Goal: Navigation & Orientation: Find specific page/section

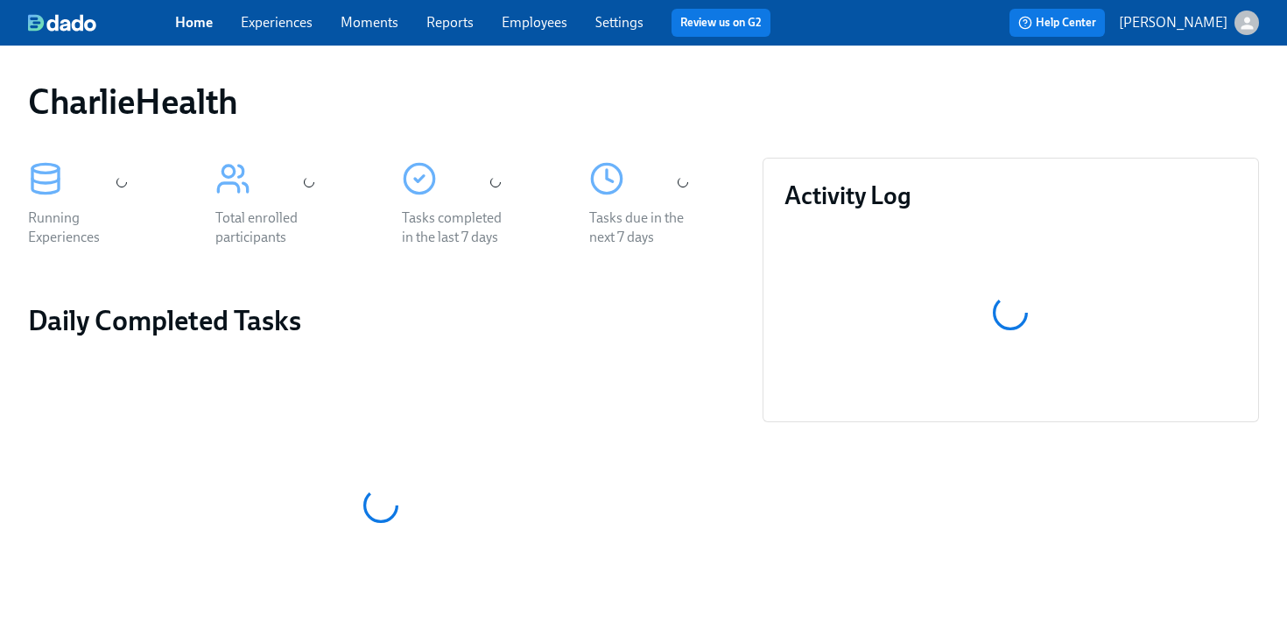
click at [639, 73] on div "CharlieHealth" at bounding box center [643, 102] width 1259 height 70
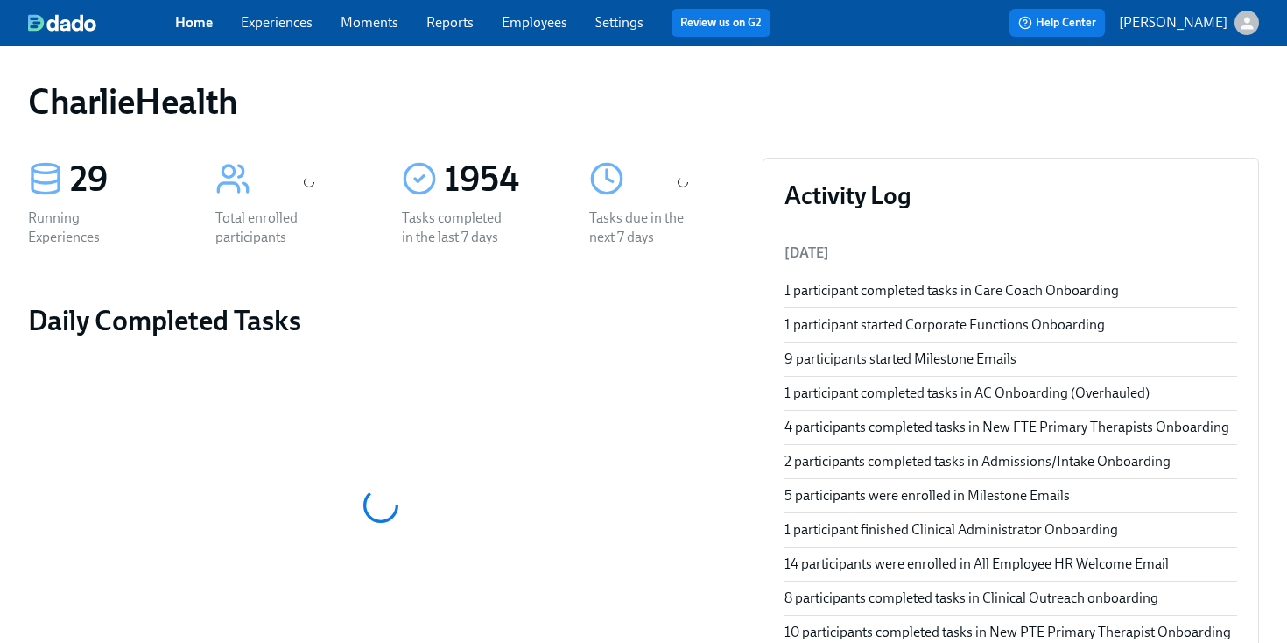
click at [525, 4] on div "Home Experiences Moments Reports Employees Settings Review us on G2 Help Center…" at bounding box center [643, 23] width 1287 height 46
click at [539, 16] on link "Employees" at bounding box center [535, 22] width 66 height 17
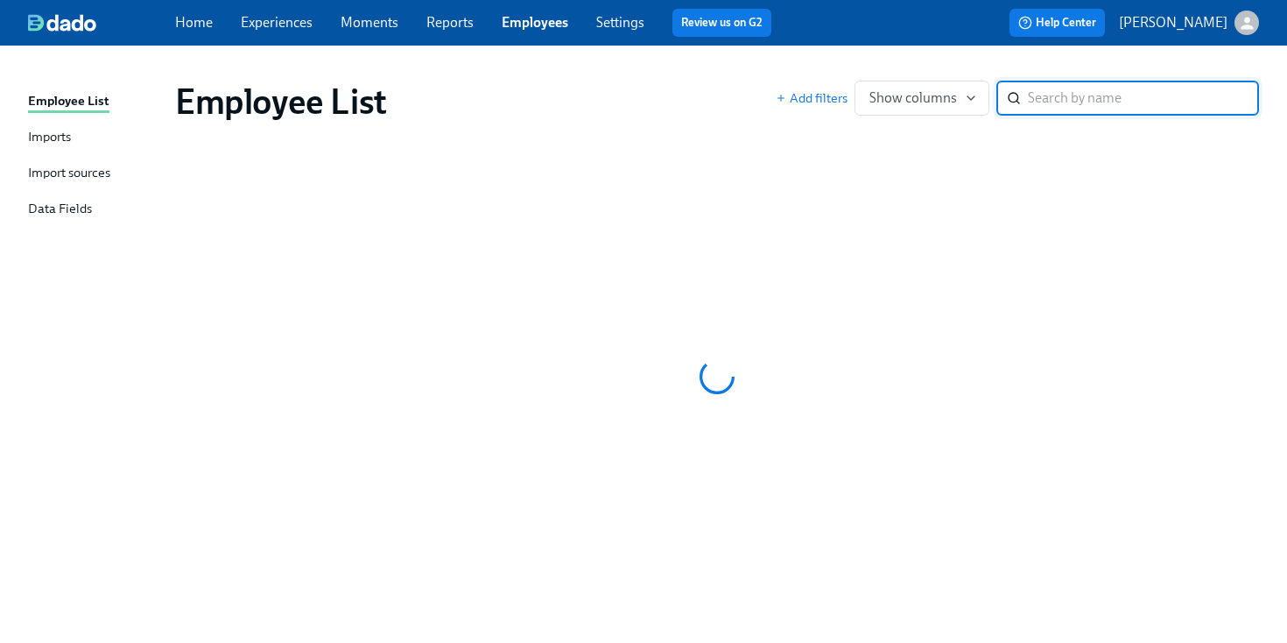
click at [721, 78] on div "Employee List Add filters Show columns ​" at bounding box center [717, 102] width 1112 height 70
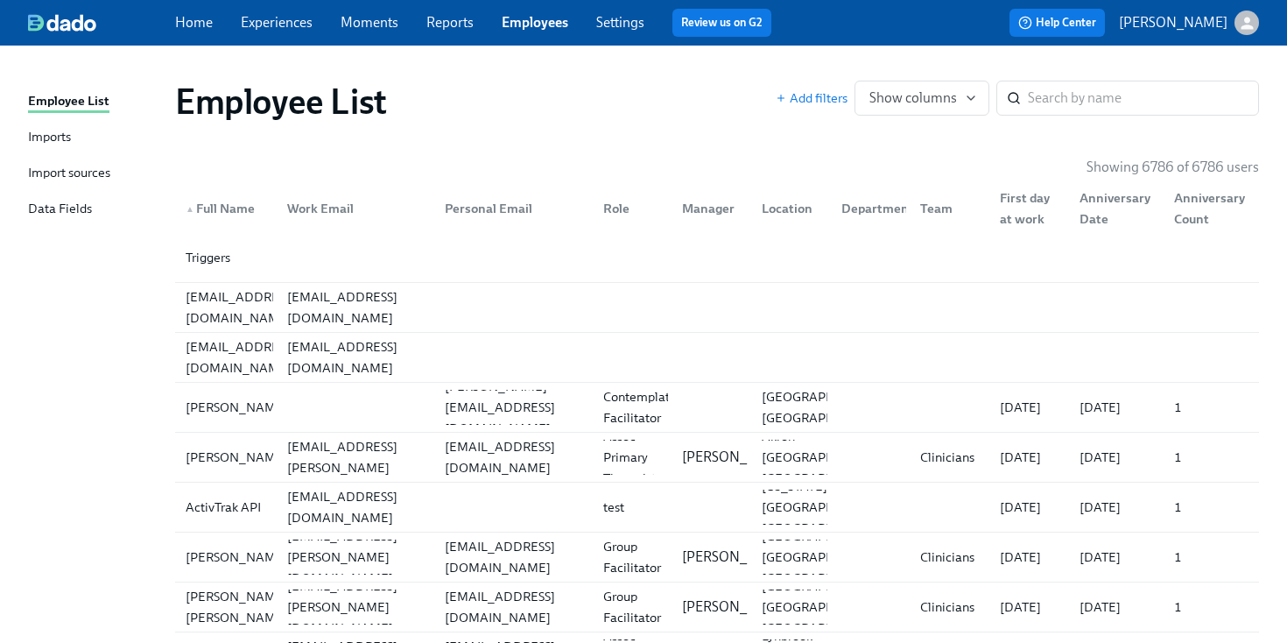
click at [721, 78] on div "Employee List Add filters Show columns ​" at bounding box center [717, 102] width 1112 height 70
click at [1118, 81] on input "search" at bounding box center [1143, 98] width 231 height 35
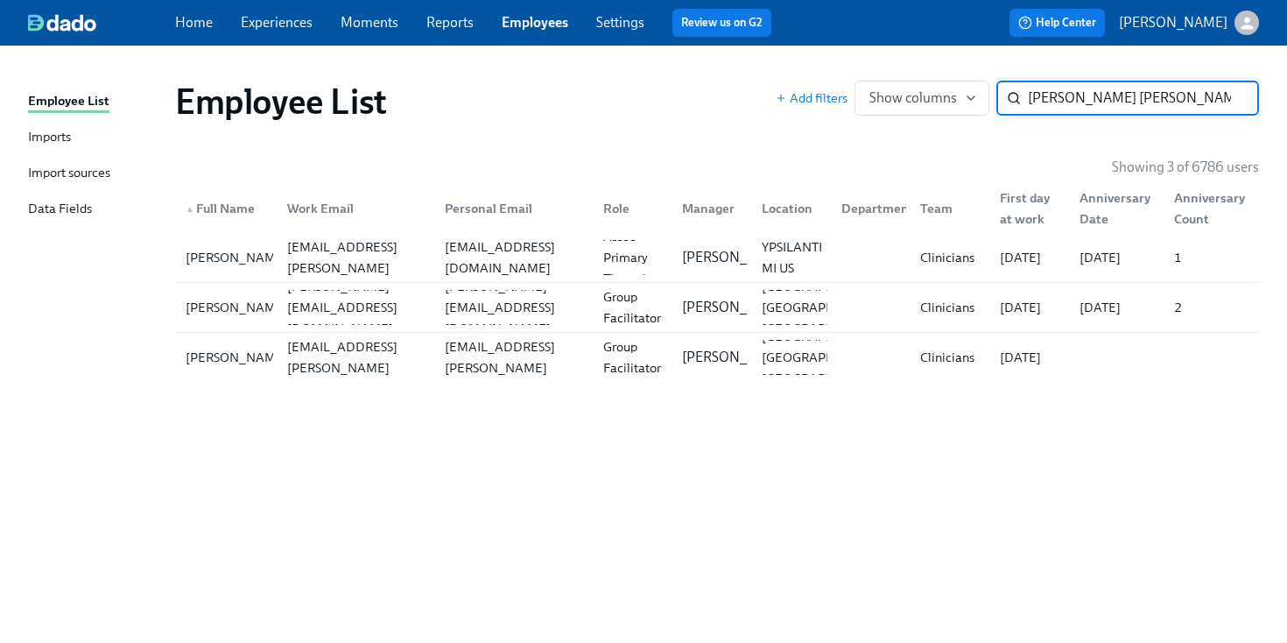
type input "[PERSON_NAME] [PERSON_NAME]"
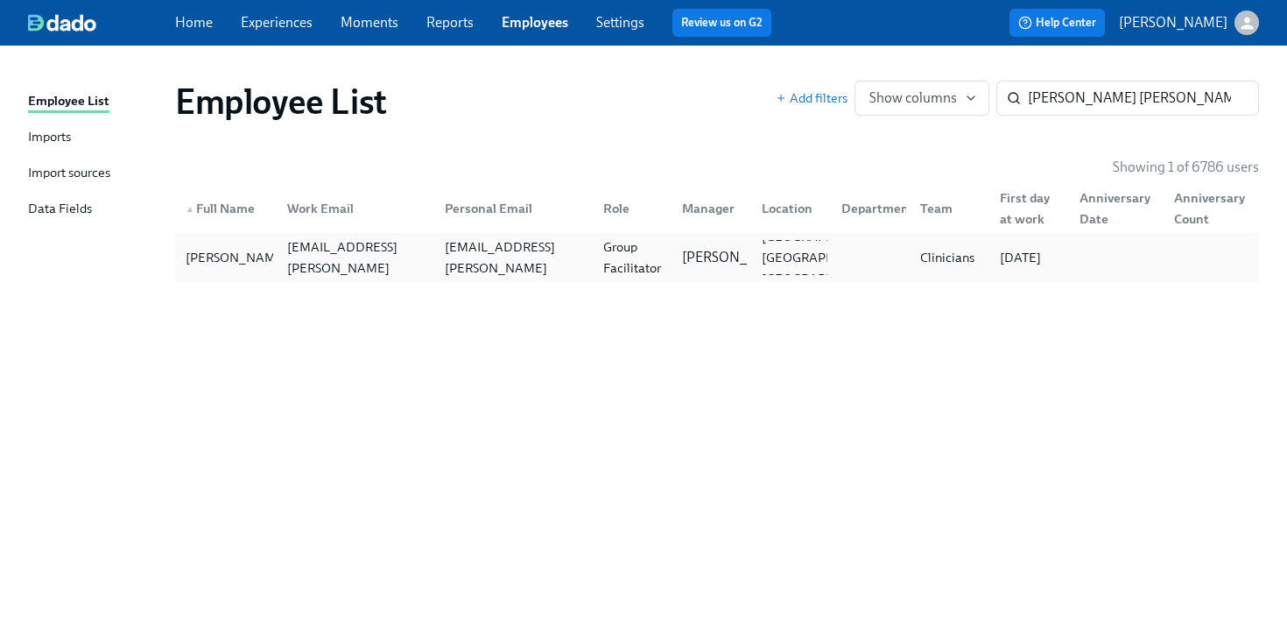
click at [650, 250] on div "Group Facilitator" at bounding box center [632, 257] width 73 height 42
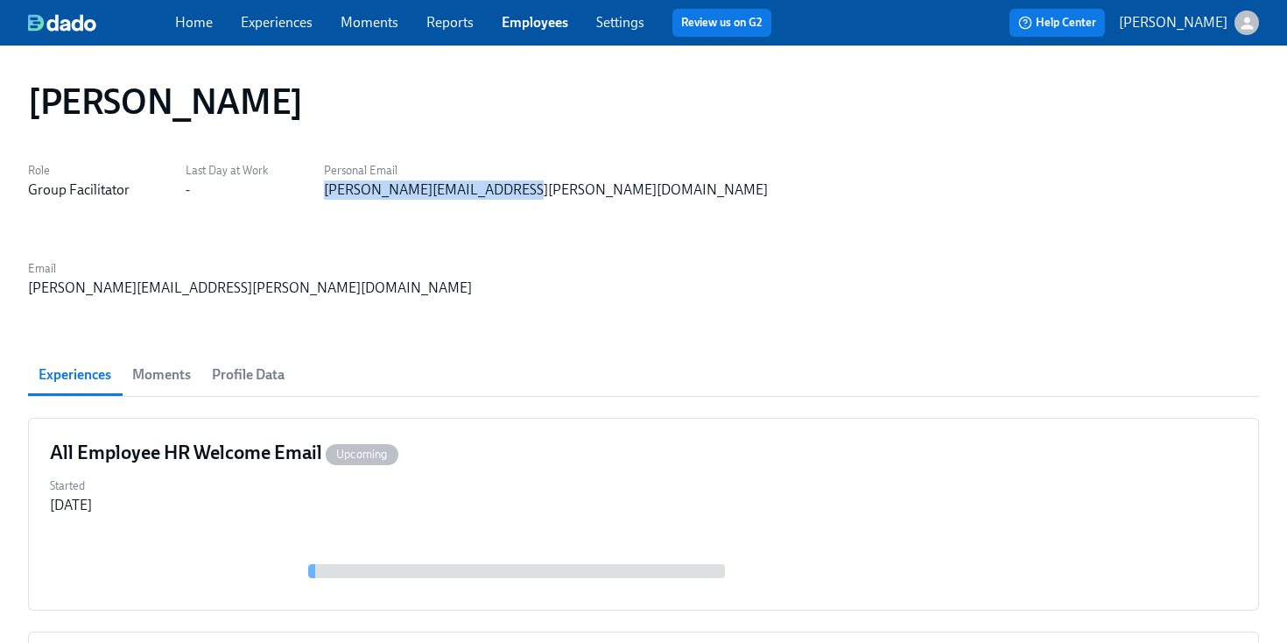
click at [324, 190] on div "Role Group Facilitator Last Day at Work - Personal Email [PERSON_NAME][EMAIL_AD…" at bounding box center [643, 228] width 1231 height 140
